Goal: Task Accomplishment & Management: Use online tool/utility

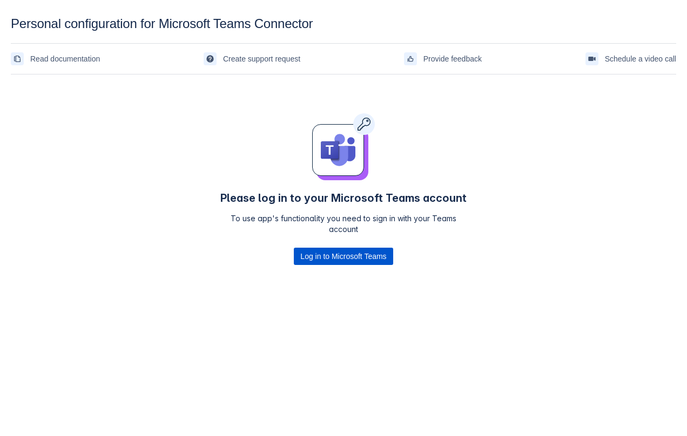
click at [303, 253] on span "Log in to Microsoft Teams" at bounding box center [343, 256] width 86 height 17
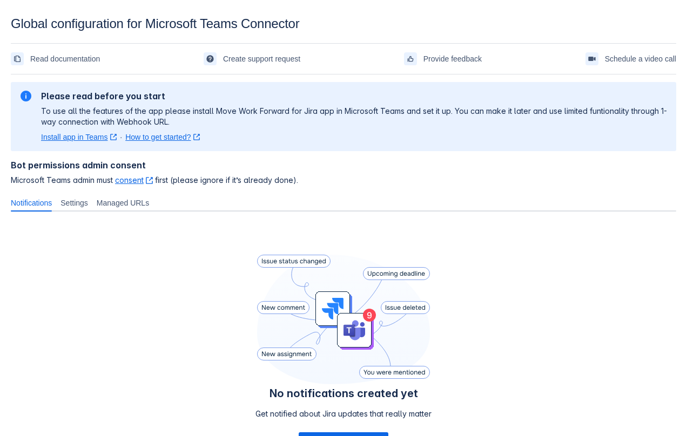
scroll to position [93, 0]
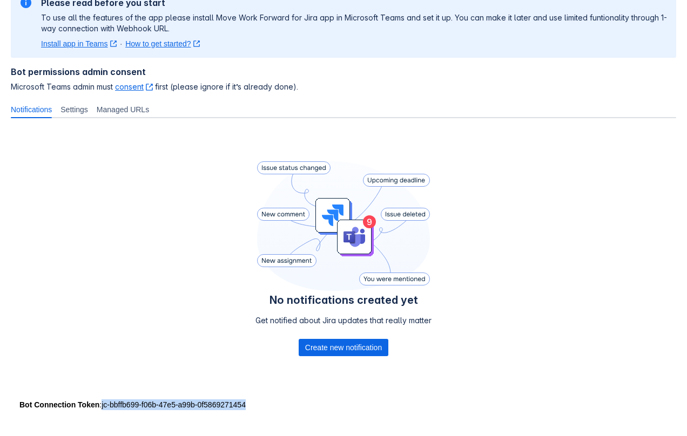
drag, startPoint x: 105, startPoint y: 406, endPoint x: 300, endPoint y: 403, distance: 195.0
click at [300, 403] on div "Bot Connection Token : jc-bbffb699-f06b-47e5-a99b-0f5869271454" at bounding box center [343, 405] width 648 height 11
copy div "jc-bbffb699-f06b-47e5-a99b-0f5869271454"
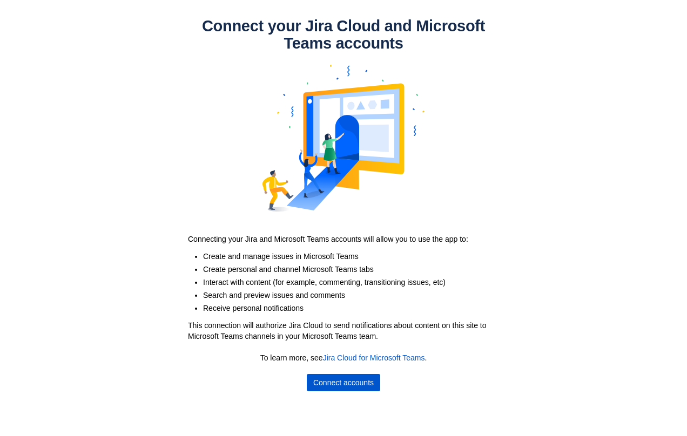
click at [322, 385] on span "Connect accounts" at bounding box center [343, 382] width 60 height 17
